Goal: Information Seeking & Learning: Understand process/instructions

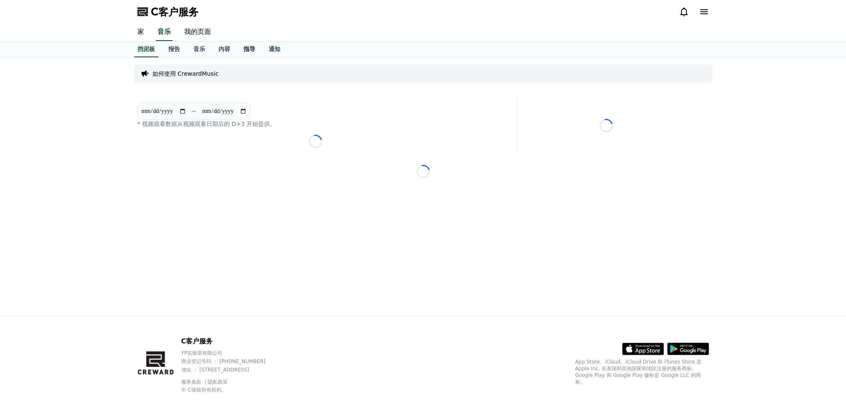
click at [249, 51] on font "指导" at bounding box center [250, 49] width 12 height 7
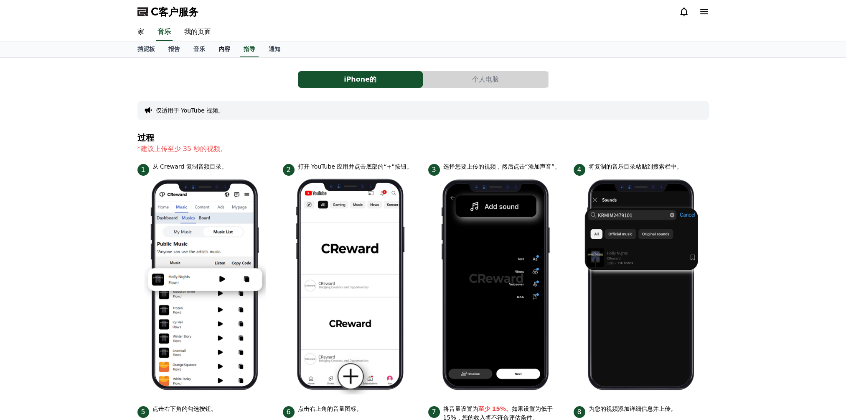
click at [224, 48] on font "内容" at bounding box center [225, 49] width 12 height 7
click at [197, 51] on font "音乐" at bounding box center [200, 49] width 12 height 7
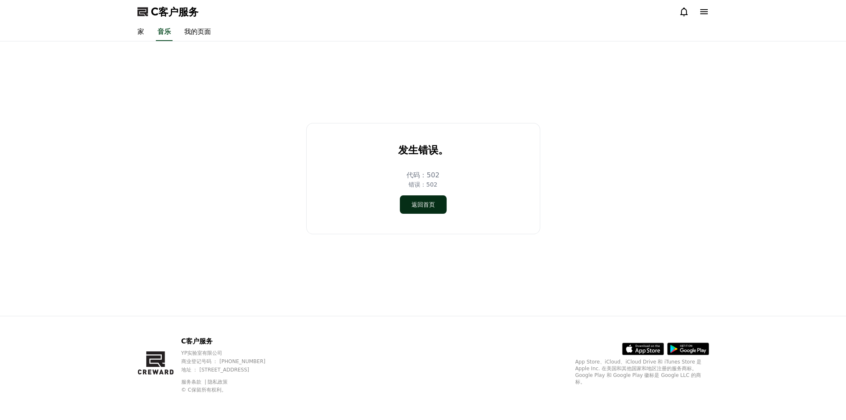
click at [383, 208] on button "返回首页" at bounding box center [423, 204] width 47 height 18
